Goal: Task Accomplishment & Management: Manage account settings

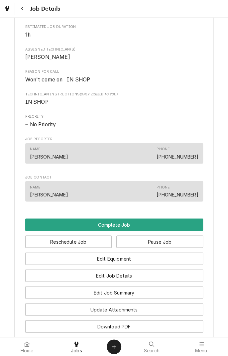
scroll to position [267, 0]
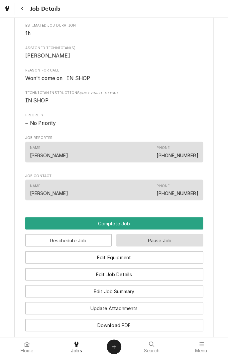
click at [161, 246] on button "Pause Job" at bounding box center [159, 240] width 87 height 12
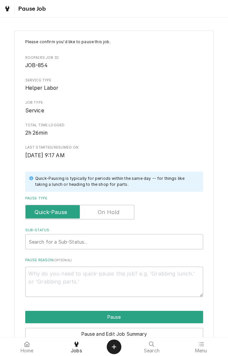
click at [107, 212] on label "Pause Type" at bounding box center [79, 212] width 109 height 15
click at [107, 212] on input "Pause Type" at bounding box center [79, 212] width 103 height 15
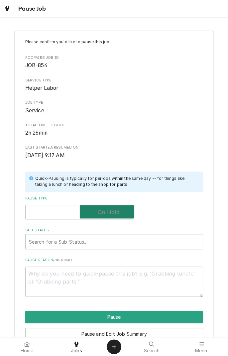
checkbox input "true"
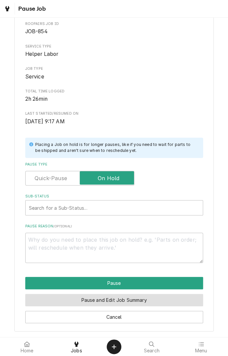
click at [153, 301] on button "Pause and Edit Job Summary" at bounding box center [114, 300] width 178 height 12
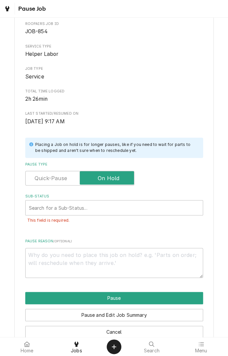
type textarea "x"
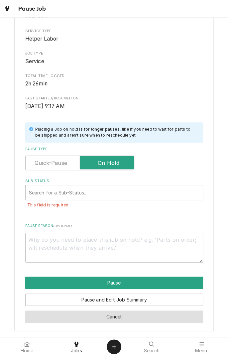
click at [123, 319] on button "Cancel" at bounding box center [114, 316] width 178 height 12
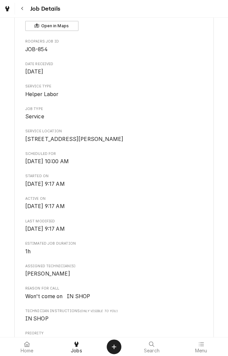
scroll to position [267, 0]
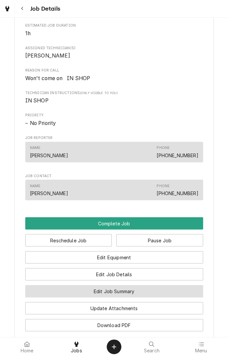
click at [146, 297] on button "Edit Job Summary" at bounding box center [114, 291] width 178 height 12
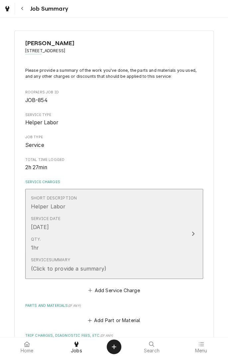
click at [166, 234] on div "Qty. 1hr" at bounding box center [107, 244] width 152 height 21
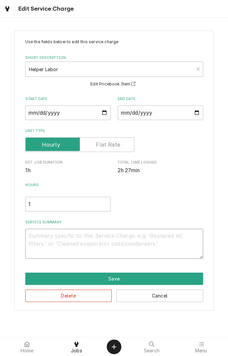
click at [86, 236] on textarea "Service Summary" at bounding box center [114, 244] width 178 height 30
type textarea "x"
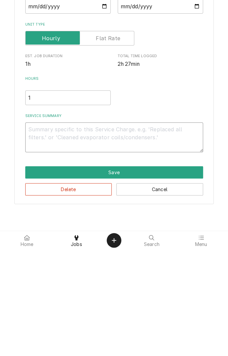
type textarea "8"
type textarea "x"
type textarea "8/"
type textarea "x"
type textarea "8/1"
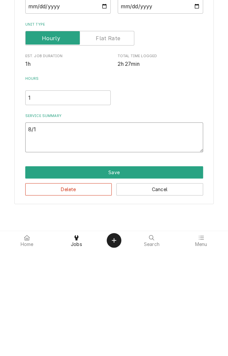
type textarea "x"
type textarea "8/19"
type textarea "x"
type textarea "8/19/"
type textarea "x"
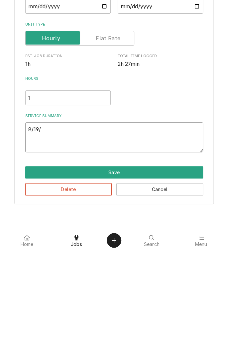
type textarea "8/19/2"
type textarea "x"
type textarea "8/19/25"
type textarea "x"
type textarea "8/19/25"
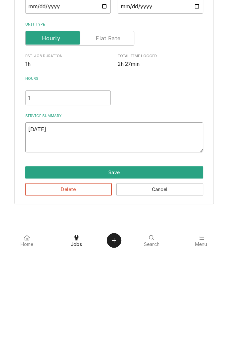
type textarea "x"
type textarea "8/19/25 b"
type textarea "x"
type textarea "8/19/25 be"
type textarea "x"
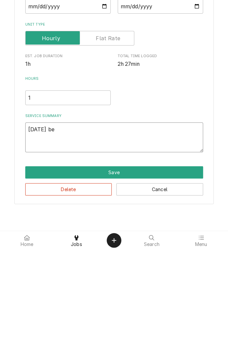
type textarea "8/19/25 beg"
type textarea "x"
type textarea "8/19/25 begi"
type textarea "x"
type textarea "8/19/25 begin"
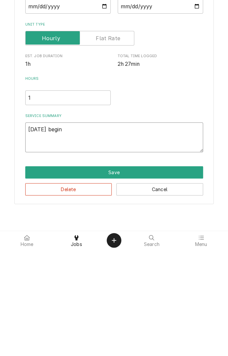
type textarea "x"
type textarea "8/19/25 begin"
type textarea "x"
type textarea "8/19/25 begin d"
type textarea "x"
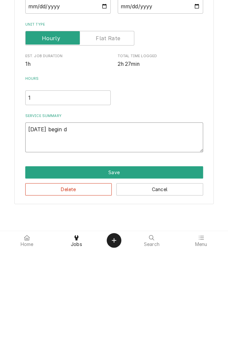
type textarea "8/19/25 begin di"
type textarea "x"
type textarea "8/19/25 begin dia"
type textarea "x"
type textarea "8/19/25 begin diag"
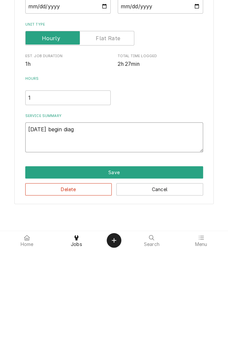
type textarea "x"
type textarea "8/19/25 begin diagn"
type textarea "x"
type textarea "8/19/25 begin diagno"
type textarea "x"
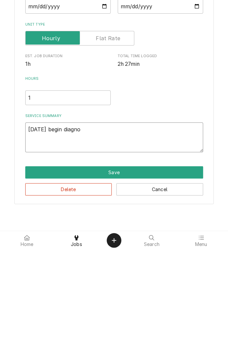
type textarea "8/19/25 begin diagnosed"
type textarea "x"
type textarea "8/19/25 begin diagnosed"
type textarea "x"
type textarea "8/19/25 begin diagnose"
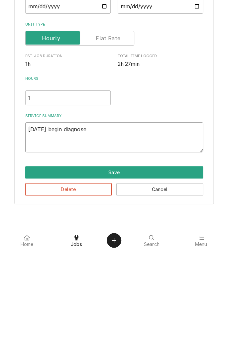
type textarea "x"
type textarea "8/19/25 begin diagnose"
type textarea "x"
type textarea "8/19/25 begin diagnose o"
type textarea "x"
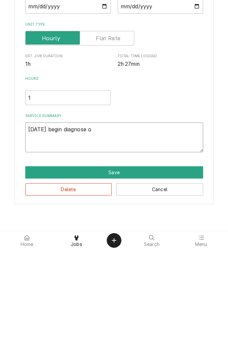
type textarea "8/19/25 begin diagnose of"
type textarea "x"
type textarea "8/19/25 begin diagnose of"
type textarea "x"
type textarea "8/19/25 begin diagnose of w"
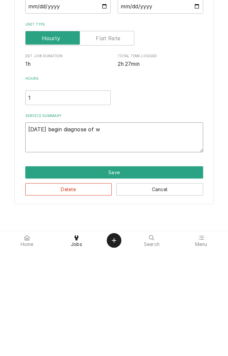
type textarea "x"
type textarea "8/19/25 begin diagnose of wa"
type textarea "x"
type textarea "8/19/25 begin diagnose of wal"
type textarea "x"
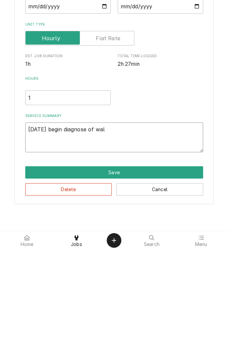
type textarea "8/19/25 begin diagnose of walk"
type textarea "x"
type textarea "8/19/25 begin diagnose of walki"
type textarea "x"
type textarea "8/19/25 begin diagnose of walkin"
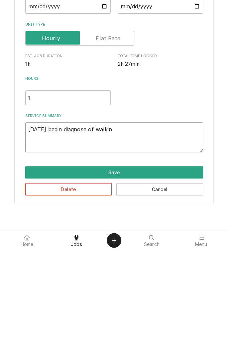
type textarea "x"
type textarea "8/19/25 begin diagnose of walkin"
type textarea "x"
type textarea "8/19/25 begin diagnose of walkin N"
type textarea "x"
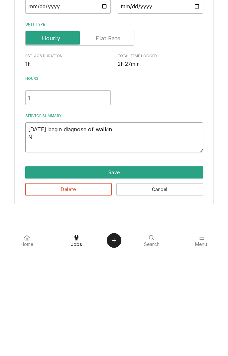
type textarea "8/19/25 begin diagnose of walkin"
type textarea "x"
type textarea "8/19/25 begin diagnose of walkin"
type textarea "x"
type textarea "8/19/25 begin diagnose of walkin"
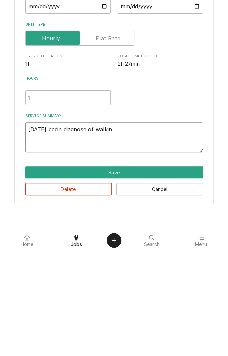
type textarea "x"
type textarea "8/19/25 begin diagnose of walkin c"
type textarea "x"
type textarea "8/19/25 begin diagnose of walkin co"
type textarea "x"
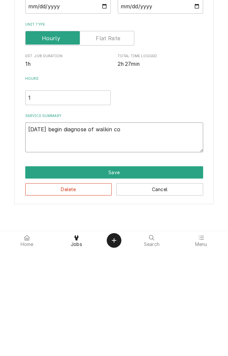
type textarea "8/19/25 begin diagnose of walkin coo"
type textarea "x"
type textarea "8/19/25 begin diagnose of walkin cool"
type textarea "x"
type textarea "8/19/25 begin diagnose of walkin coole"
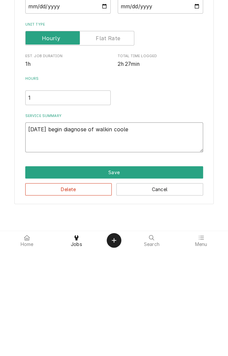
type textarea "x"
type textarea "8/19/25 begin diagnose of walkin cooler"
type textarea "x"
type textarea "8/19/25 begin diagnose of walkin cooler"
type textarea "x"
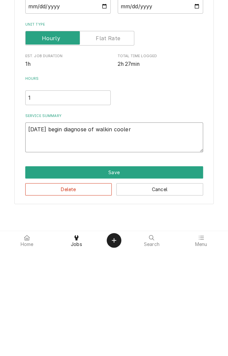
type textarea "8/19/25 begin diagnose of walkin cooler."
type textarea "x"
type textarea "8/19/25 begin diagnose of walkin cooler. C"
type textarea "x"
type textarea "8/19/25 begin diagnose of walkin cooler. Ca"
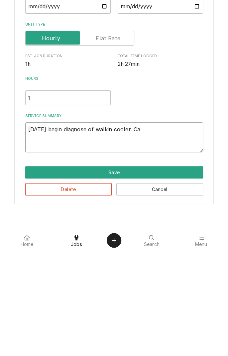
type textarea "x"
type textarea "8/19/25 begin diagnose of walkin cooler. Car"
type textarea "x"
type textarea "8/19/25 begin diagnose of walkin cooler. Care"
type textarea "x"
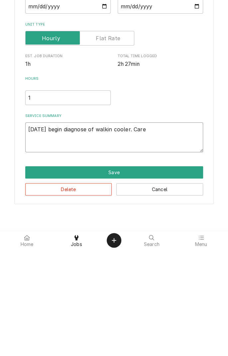
type textarea "8/19/25 begin diagnose of walkin cooler. Carel"
type textarea "x"
type textarea "8/19/25 begin diagnose of walkin cooler. Carell"
type textarea "x"
type textarea "8/19/25 begin diagnose of walkin cooler. Carell"
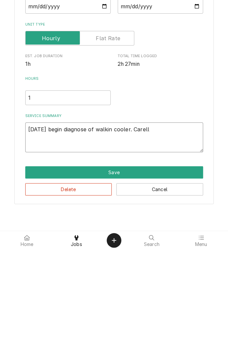
type textarea "x"
type textarea "8/19/25 begin diagnose of walkin cooler. Carell c"
type textarea "x"
type textarea "8/19/25 begin diagnose of walkin cooler. Carell co"
type textarea "x"
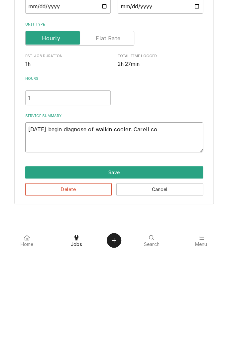
type textarea "8/19/25 begin diagnose of walkin cooler. Carell con"
type textarea "x"
type textarea "8/19/25 begin diagnose of walkin cooler. Carell cont"
type textarea "x"
type textarea "8/19/25 begin diagnose of walkin cooler. Carell contr"
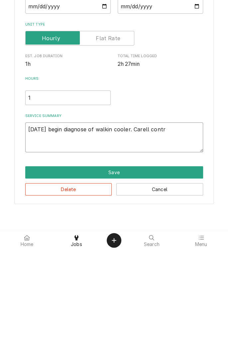
type textarea "x"
type textarea "8/19/25 begin diagnose of walkin cooler. Carell control"
type textarea "x"
type textarea "8/19/25 begin diagnose of walkin cooler. Carell control h"
type textarea "x"
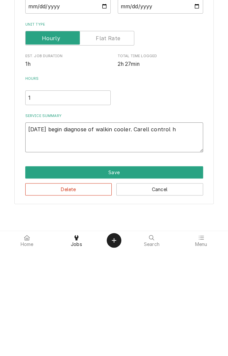
type textarea "8/19/25 begin diagnose of walkin cooler. Carell control ha"
type textarea "x"
type textarea "8/19/25 begin diagnose of walkin cooler. Carell control has"
type textarea "x"
type textarea "8/19/25 begin diagnose of walkin cooler. Carell control has"
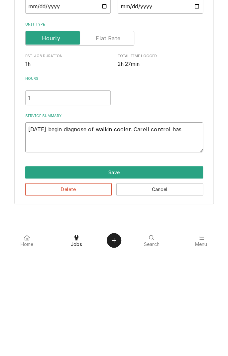
type textarea "x"
type textarea "8/19/25 begin diagnose of walkin cooler. Carell control has f"
type textarea "x"
type textarea "8/19/25 begin diagnose of walkin cooler. Carell control has fa"
type textarea "x"
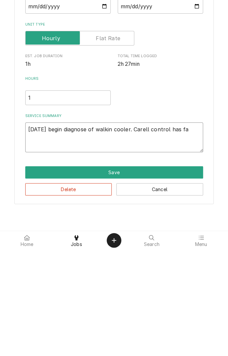
type textarea "8/19/25 begin diagnose of walkin cooler. Carell control has fau"
type textarea "x"
type textarea "8/19/25 begin diagnose of walkin cooler. Carell control has faul"
type textarea "x"
type textarea "8/19/25 begin diagnose of walkin cooler. Carell control has fault"
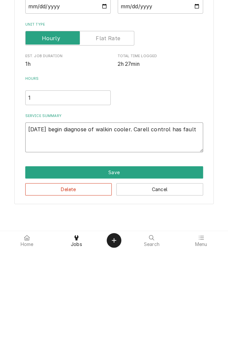
type textarea "x"
type textarea "8/19/25 begin diagnose of walkin cooler. Carell control has faults"
type textarea "x"
type textarea "8/19/25 begin diagnose of walkin cooler. Carell control has faults"
type textarea "x"
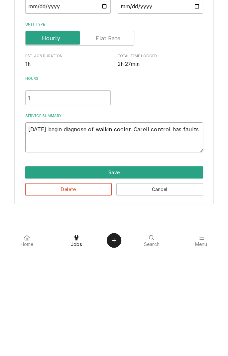
type textarea "8/19/25 begin diagnose of walkin cooler. Carell control has faults i"
type textarea "x"
type textarea "8/19/25 begin diagnose of walkin cooler. Carell control has faults in"
type textarea "x"
type textarea "8/19/25 begin diagnose of walkin cooler. Carell control has faults ind"
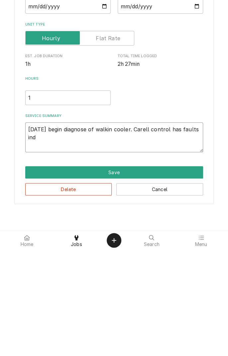
type textarea "x"
type textarea "8/19/25 begin diagnose of walkin cooler. Carell control has faults indi"
type textarea "x"
type textarea "8/19/25 begin diagnose of walkin cooler. Carell control has faults indic"
type textarea "x"
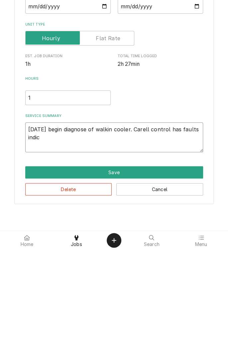
type textarea "8/19/25 begin diagnose of walkin cooler. Carell control has faults indica"
type textarea "x"
type textarea "8/19/25 begin diagnose of walkin cooler. Carell control has faults indicat"
type textarea "x"
type textarea "8/19/25 begin diagnose of walkin cooler. Carell control has faults indicate"
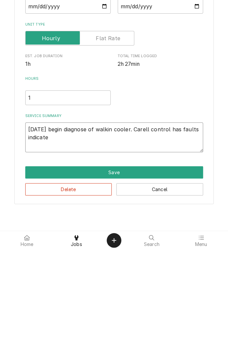
type textarea "x"
type textarea "8/19/25 begin diagnose of walkin cooler. Carell control has faults indicated"
type textarea "x"
type textarea "8/19/25 begin diagnose of walkin cooler. Carell control has faults indicate"
type textarea "x"
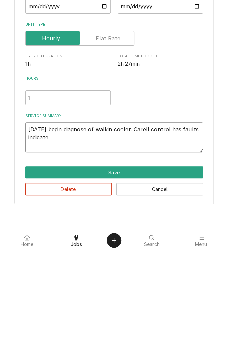
type textarea "8/19/25 begin diagnose of walkin cooler. Carell control has faults indicat"
type textarea "x"
type textarea "8/19/25 begin diagnose of walkin cooler. Carell control has faults indicati"
type textarea "x"
type textarea "8/19/25 begin diagnose of walkin cooler. Carell control has faults indicatin"
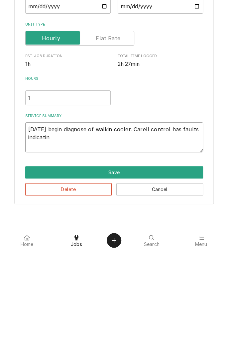
type textarea "x"
type textarea "8/19/25 begin diagnose of walkin cooler. Carell control has faults indicating"
type textarea "x"
type textarea "8/19/25 begin diagnose of walkin cooler. Carell control has faults indicating"
type textarea "x"
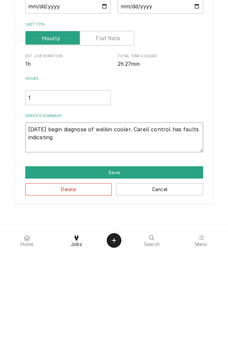
type textarea "8/19/25 begin diagnose of walkin cooler. Carell control has faults indicating f"
type textarea "x"
type textarea "8/19/25 begin diagnose of walkin cooler. Carell control has faults indicating fa"
type textarea "x"
type textarea "8/19/25 begin diagnose of walkin cooler. Carell control has faults indicating f…"
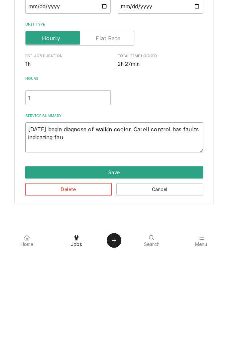
type textarea "x"
type textarea "8/19/25 begin diagnose of walkin cooler. Carell control has faults indicating f…"
type textarea "x"
type textarea "8/19/25 begin diagnose of walkin cooler. Carell control has faults indicating f…"
type textarea "x"
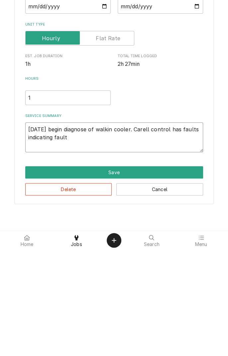
type textarea "8/19/25 begin diagnose of walkin cooler. Carell control has faults indicating f…"
type textarea "x"
type textarea "8/19/25 begin diagnose of walkin cooler. Carell control has faults indicating f…"
type textarea "x"
type textarea "8/19/25 begin diagnose of walkin cooler. Carell control has faults indicating f…"
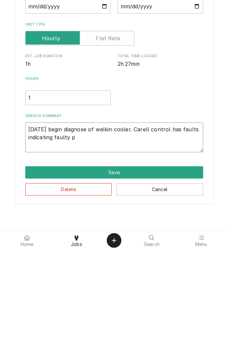
type textarea "x"
type textarea "8/19/25 begin diagnose of walkin cooler. Carell control has faults indicating f…"
type textarea "x"
type textarea "8/19/25 begin diagnose of walkin cooler. Carell control has faults indicating f…"
type textarea "x"
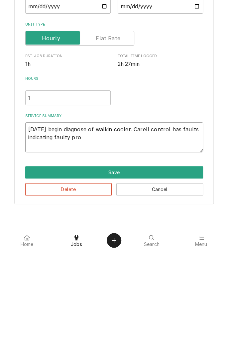
type textarea "8/19/25 begin diagnose of walkin cooler. Carell control has faults indicating f…"
type textarea "x"
type textarea "8/19/25 begin diagnose of walkin cooler. Carell control has faults indicating f…"
type textarea "x"
type textarea "8/19/25 begin diagnose of walkin cooler. Carell control has faults indicating f…"
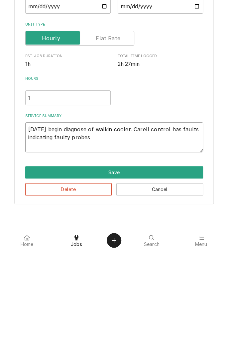
type textarea "x"
type textarea "8/19/25 begin diagnose of walkin cooler. Carell control has faults indicating f…"
type textarea "x"
type textarea "8/19/25 begin diagnose of walkin cooler. Carell control has faults indicating f…"
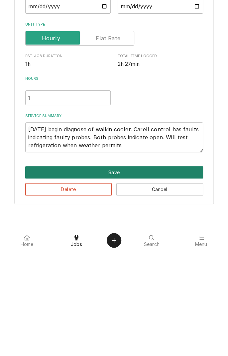
click at [119, 279] on button "Save" at bounding box center [114, 278] width 178 height 12
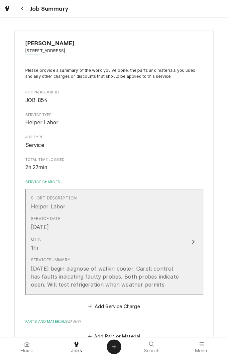
click at [159, 286] on div "8/19/25 begin diagnose of walkin cooler. Carell control has faults indicating f…" at bounding box center [107, 276] width 152 height 24
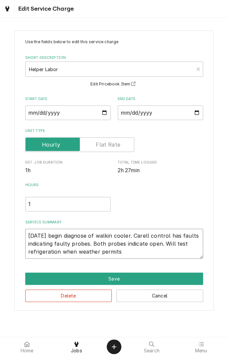
click at [137, 253] on textarea "8/19/25 begin diagnose of walkin cooler. Carell control has faults indicating f…" at bounding box center [114, 244] width 178 height 30
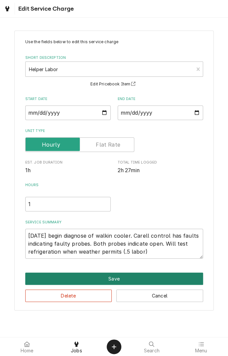
click at [115, 278] on button "Save" at bounding box center [114, 278] width 178 height 12
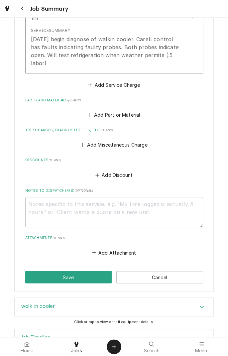
scroll to position [244, 0]
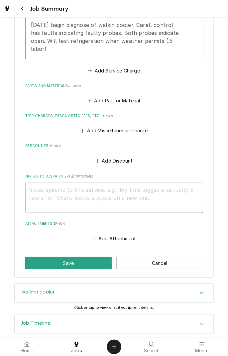
click at [77, 256] on button "Save" at bounding box center [68, 262] width 87 height 12
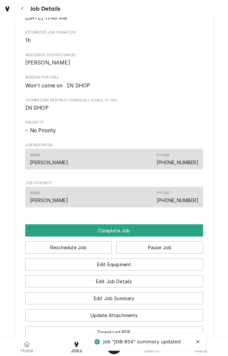
scroll to position [334, 0]
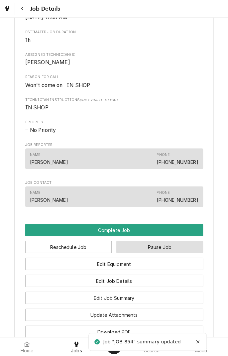
click at [155, 253] on button "Pause Job" at bounding box center [159, 247] width 87 height 12
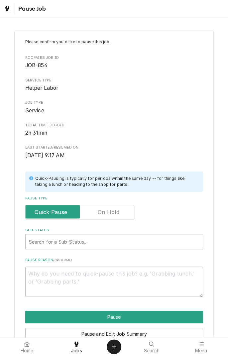
click at [111, 213] on label "Pause Type" at bounding box center [79, 212] width 109 height 15
click at [111, 213] on input "Pause Type" at bounding box center [79, 212] width 103 height 15
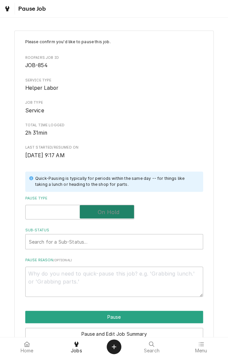
checkbox input "true"
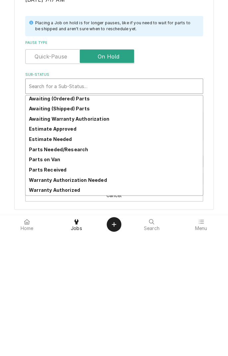
scroll to position [34, 0]
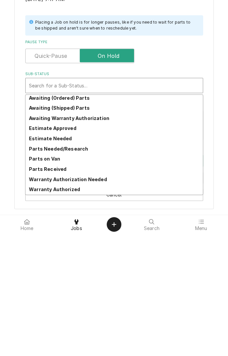
click at [78, 273] on strong "Parts Needed/Research" at bounding box center [58, 271] width 59 height 6
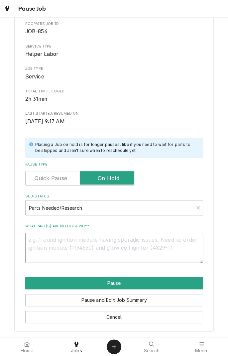
click at [120, 243] on textarea "What part(s) are needed & why?" at bounding box center [114, 248] width 178 height 30
type textarea "x"
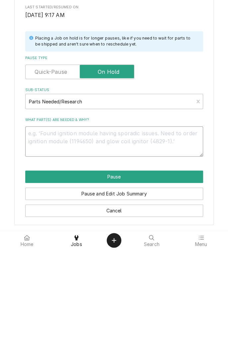
type textarea "P"
type textarea "x"
type textarea "Pa"
type textarea "x"
type textarea "Pau"
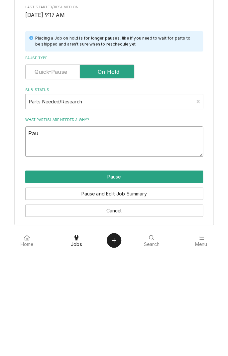
type textarea "x"
type textarea "Paus"
type textarea "x"
type textarea "Pause"
type textarea "x"
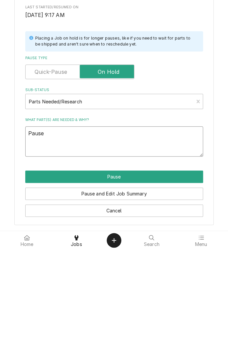
type textarea "Pause"
type textarea "x"
type textarea "Pause d"
type textarea "x"
type textarea "Pause du"
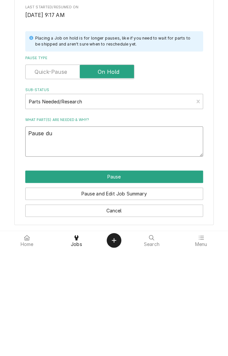
type textarea "x"
type textarea "Pause due"
type textarea "x"
type textarea "Pause due"
type textarea "x"
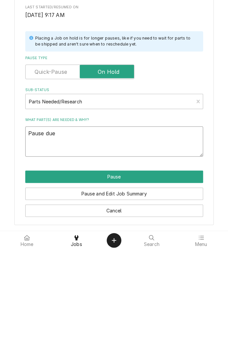
type textarea "Pause due t"
type textarea "x"
type textarea "Pause due to"
type textarea "x"
type textarea "Pause due to"
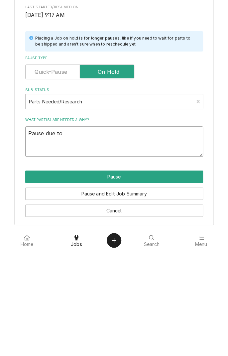
type textarea "x"
type textarea "Pause due to w"
type textarea "x"
type textarea "Pause due to we"
type textarea "x"
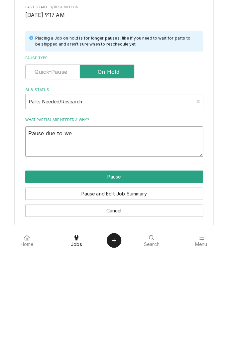
type textarea "Pause due to wea"
type textarea "x"
type textarea "Pause due to weather"
type textarea "x"
type textarea "Pause due to weather."
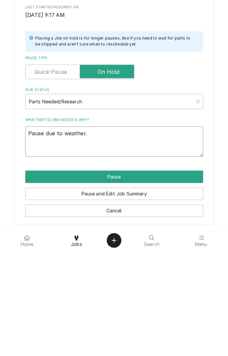
type textarea "x"
type textarea "Pause due to weather."
type textarea "x"
type textarea "Pause due to weather. F"
type textarea "x"
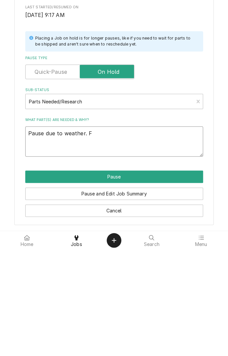
type textarea "Pause due to weather. Fu"
type textarea "x"
type textarea "Pause due to weather. Fur"
type textarea "x"
type textarea "Pause due to weather. Furt"
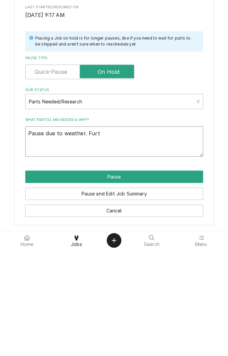
type textarea "x"
type textarea "Pause due to weather. Furth"
type textarea "x"
type textarea "Pause due to weather. Furthe"
type textarea "x"
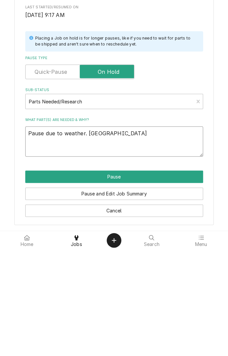
type textarea "Pause due to weather. Further"
type textarea "x"
type textarea "Pause due to weather. Further"
type textarea "x"
type textarea "Pause due to weather. Further a"
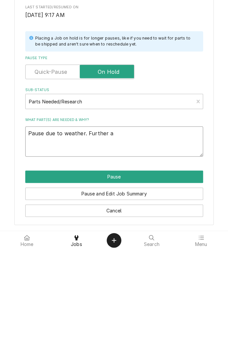
type textarea "x"
type textarea "Pause due to weather. Further an"
type textarea "x"
type textarea "Pause due to weather. Further ana"
type textarea "x"
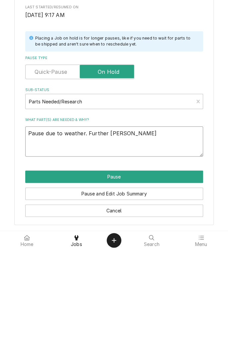
type textarea "Pause due to weather. Further analysis"
type textarea "x"
type textarea "Pause due to weather. Further analysis r"
type textarea "x"
type textarea "Pause due to weather. Further analysis re"
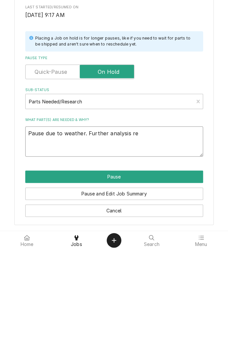
type textarea "x"
type textarea "Pause due to weather. Further analysis req"
type textarea "x"
type textarea "Pause due to weather. Further analysis requ"
type textarea "x"
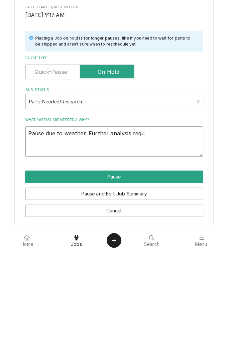
type textarea "Pause due to weather. Further analysis requi"
type textarea "x"
type textarea "Pause due to weather. Further analysis requir"
type textarea "x"
type textarea "Pause due to weather. Further analysis require"
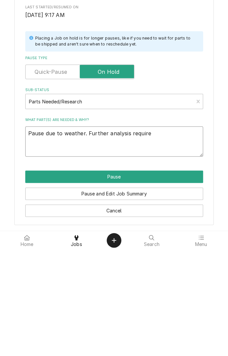
type textarea "x"
type textarea "Pause due to weather. Further analysis required"
type textarea "x"
type textarea "Pause due to weather. Further analysis required"
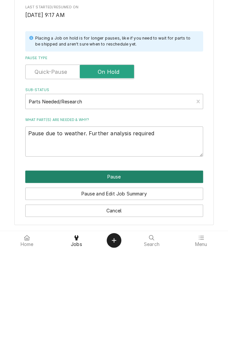
click at [156, 282] on button "Pause" at bounding box center [114, 283] width 178 height 12
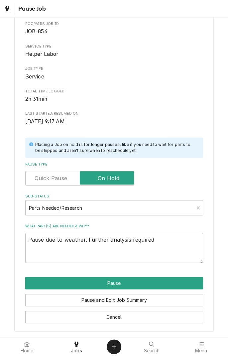
type textarea "x"
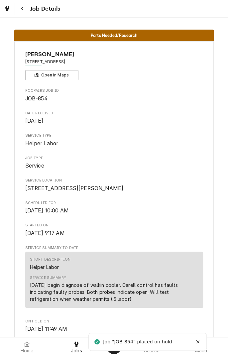
click at [23, 14] on button "Navigate back" at bounding box center [22, 9] width 12 height 12
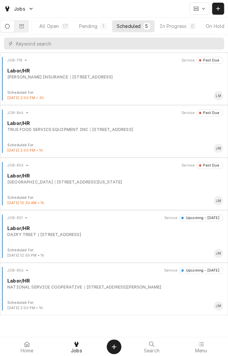
click at [26, 31] on button "Dynamic Content Wrapper" at bounding box center [22, 26] width 14 height 12
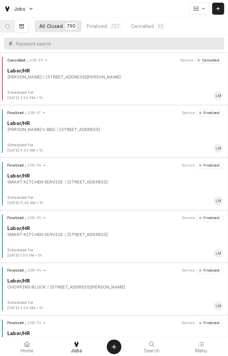
click at [82, 45] on input "Dynamic Content Wrapper" at bounding box center [118, 44] width 205 height 12
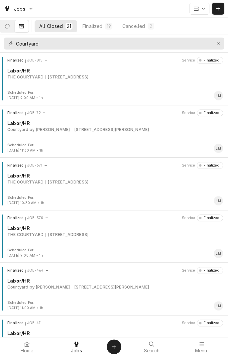
type input "Courtyard"
click at [47, 81] on div "Finalized JOB-815 Service Finalized Labor/HR THE COURTYARD 3401 E AIRLINE, VICT…" at bounding box center [114, 73] width 223 height 33
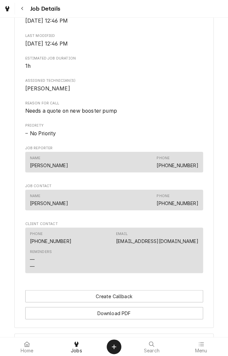
scroll to position [377, 0]
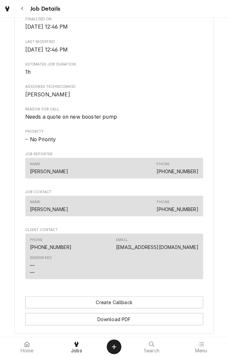
click at [22, 8] on icon "Navigate back" at bounding box center [22, 8] width 3 height 5
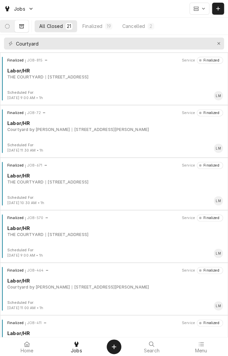
click at [133, 237] on div "THE COURTYARD 3401 E AIRLINE, VICTORIA, TX 77901" at bounding box center [115, 235] width 216 height 6
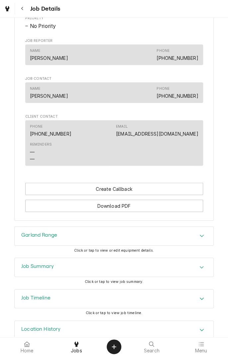
scroll to position [491, 0]
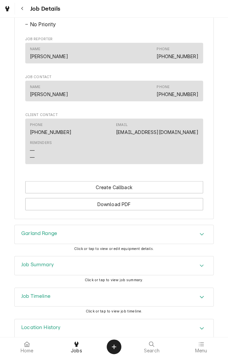
click at [28, 12] on button "Navigate back" at bounding box center [22, 9] width 12 height 12
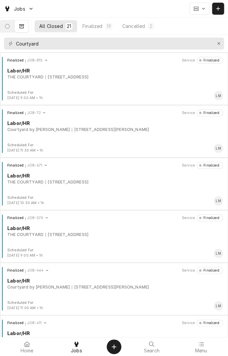
click at [10, 24] on icon "Dynamic Content Wrapper" at bounding box center [7, 26] width 5 height 5
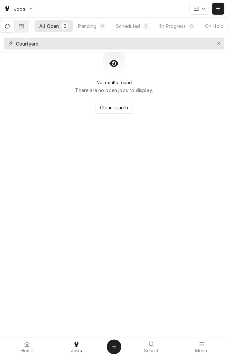
click at [218, 44] on icon "Erase input" at bounding box center [218, 43] width 3 height 3
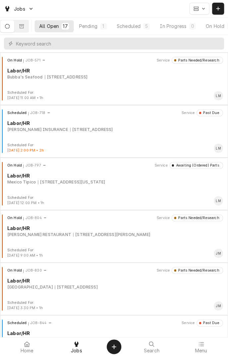
click at [216, 10] on icon "Dynamic Content Wrapper" at bounding box center [218, 8] width 4 height 5
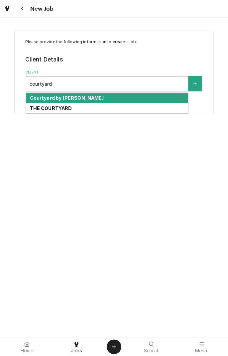
click at [102, 113] on div "THE COURTYARD" at bounding box center [106, 108] width 161 height 10
type input "courtyard"
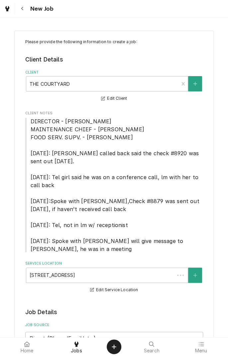
type textarea "x"
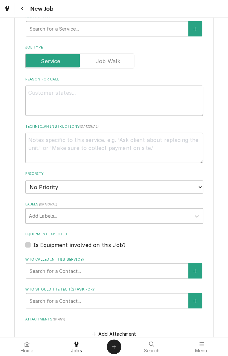
scroll to position [370, 0]
click at [33, 245] on label "Is Equipment involved on this Job?" at bounding box center [79, 244] width 92 height 8
click at [33, 245] on input "Equipment Expected" at bounding box center [122, 247] width 178 height 15
checkbox input "true"
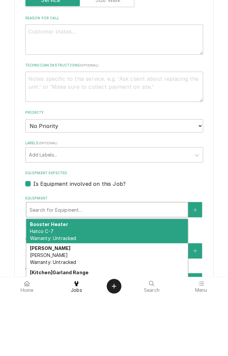
type textarea "x"
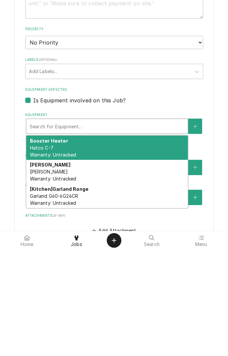
scroll to position [408, 0]
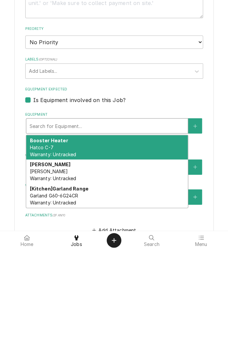
click at [33, 207] on label "Is Equipment involved on this Job?" at bounding box center [79, 206] width 92 height 8
click at [33, 207] on input "Equipment Expected" at bounding box center [122, 209] width 178 height 15
checkbox input "false"
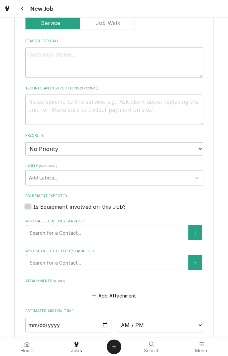
type textarea "x"
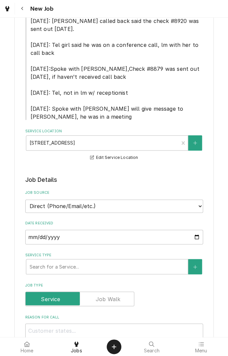
scroll to position [0, 0]
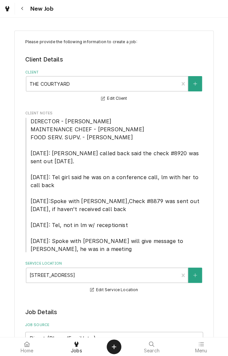
click at [23, 8] on icon "Navigate back" at bounding box center [22, 8] width 3 height 5
